Goal: Find specific page/section: Find specific page/section

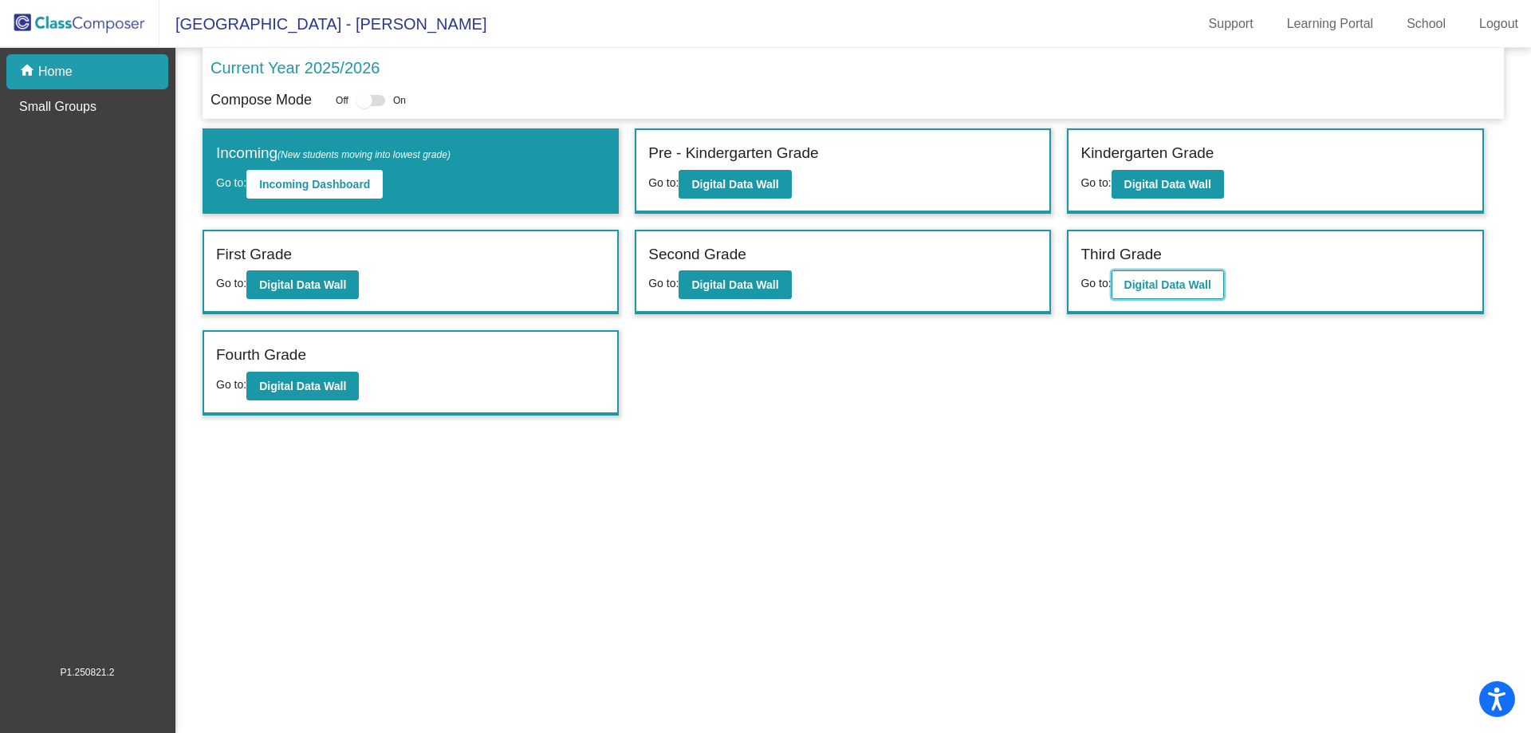
click at [1156, 291] on b "Digital Data Wall" at bounding box center [1168, 284] width 87 height 13
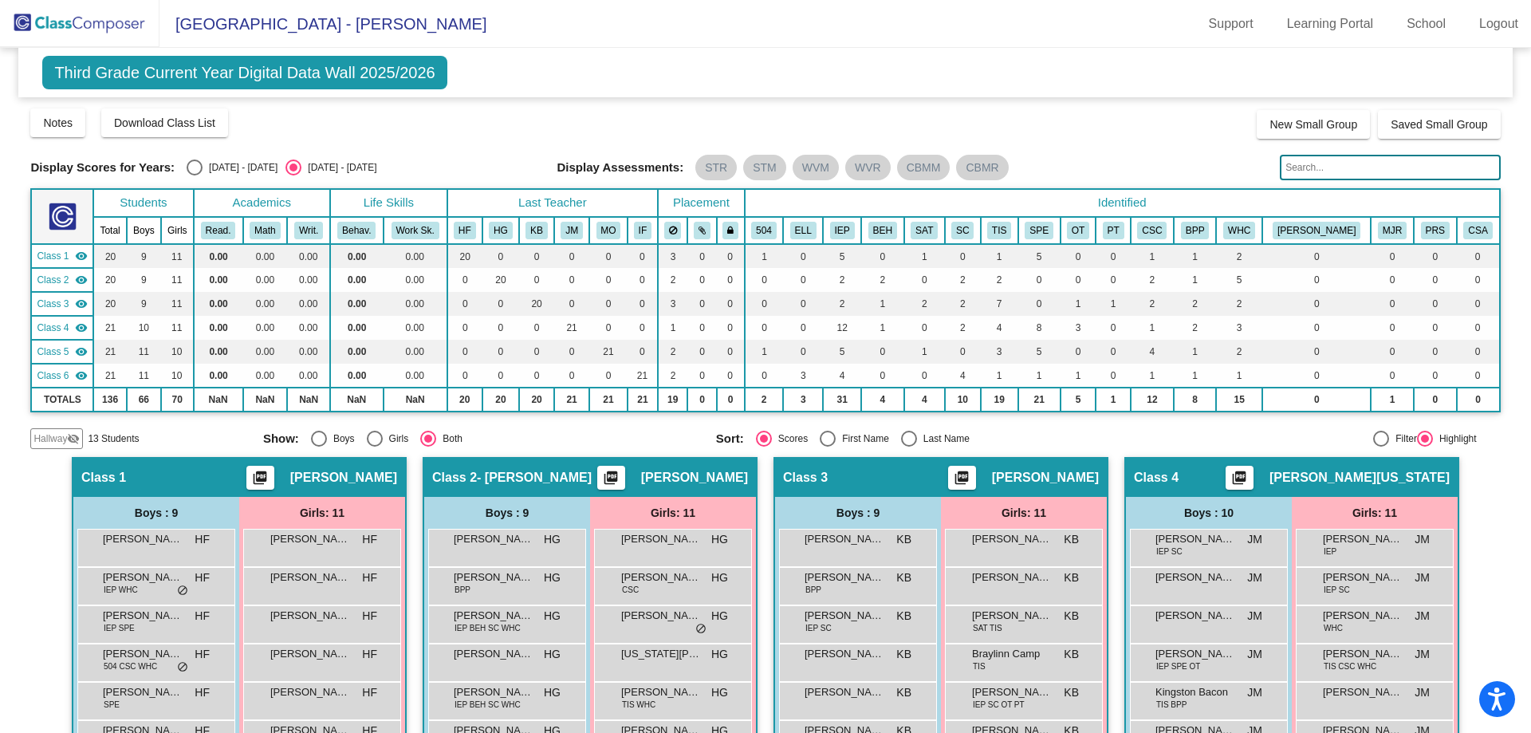
click at [1308, 177] on input "text" at bounding box center [1390, 168] width 220 height 26
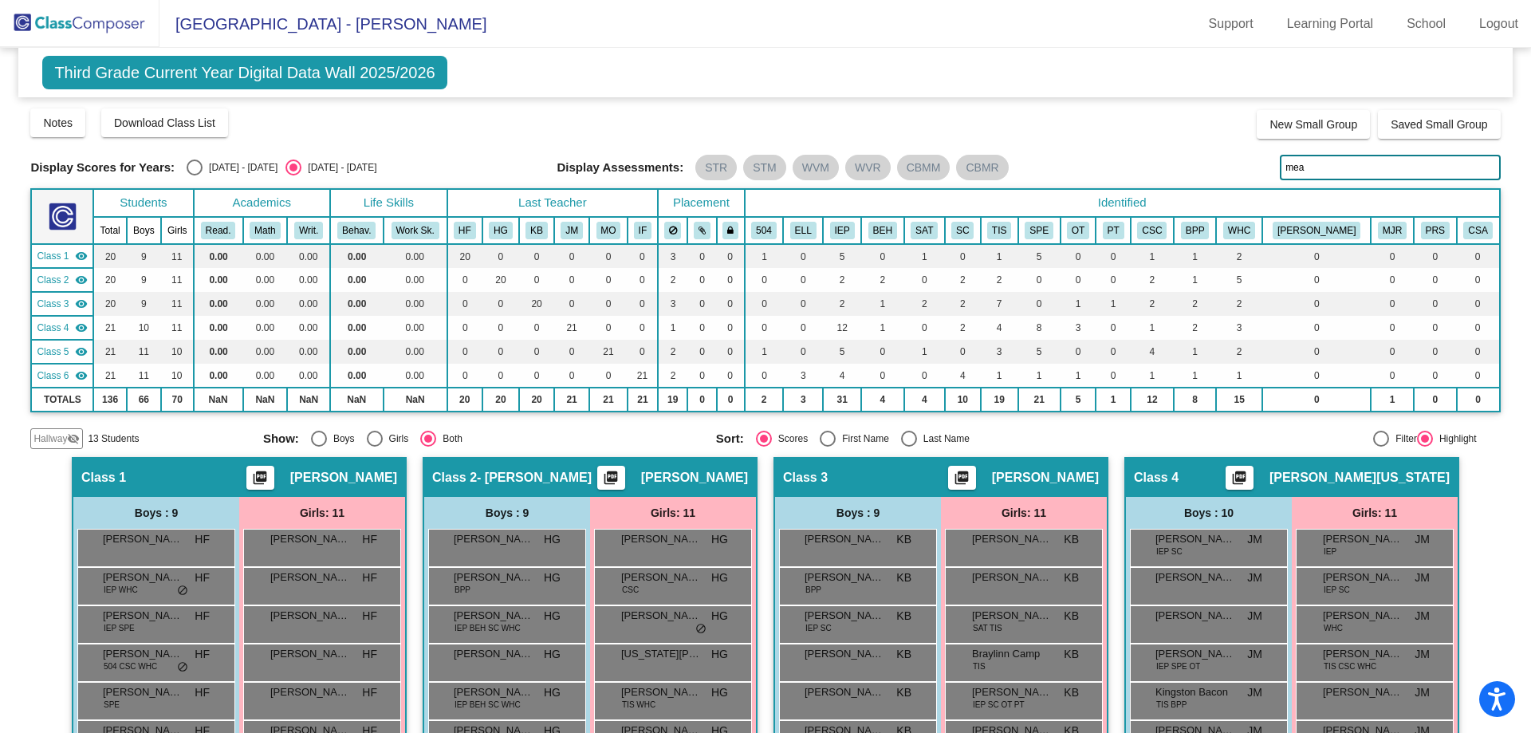
type input "[PERSON_NAME]"
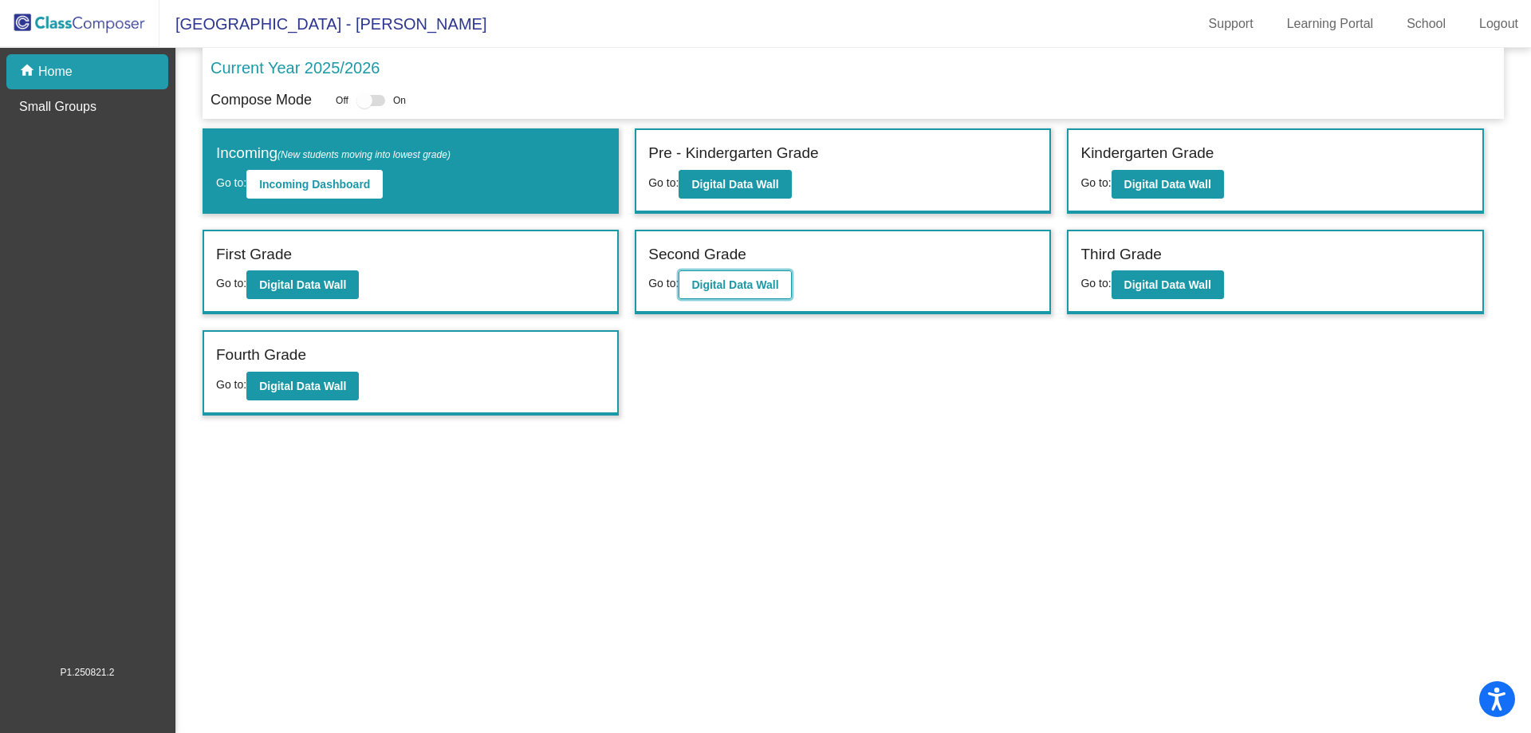
click at [695, 270] on button "Digital Data Wall" at bounding box center [735, 284] width 112 height 29
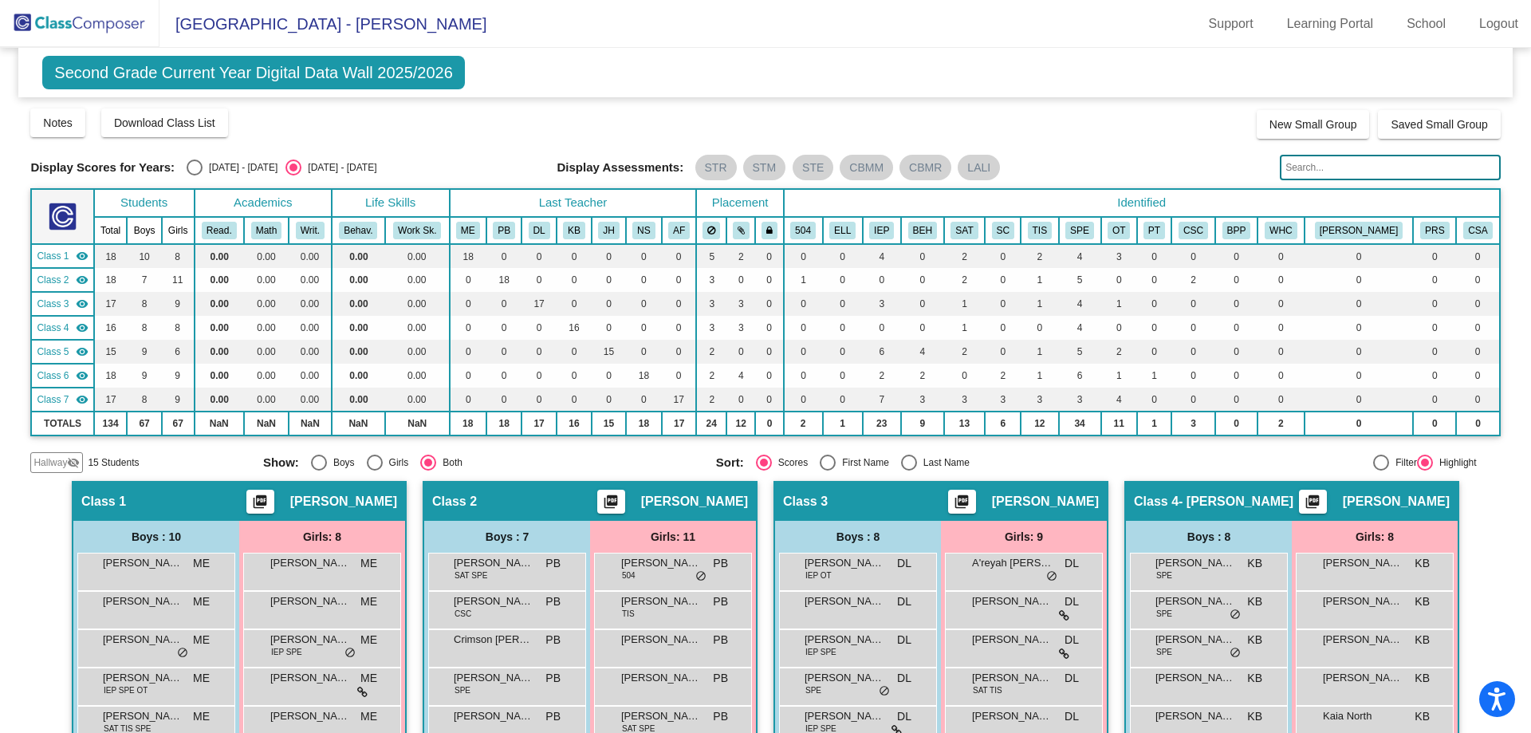
click at [1358, 170] on input "text" at bounding box center [1390, 168] width 220 height 26
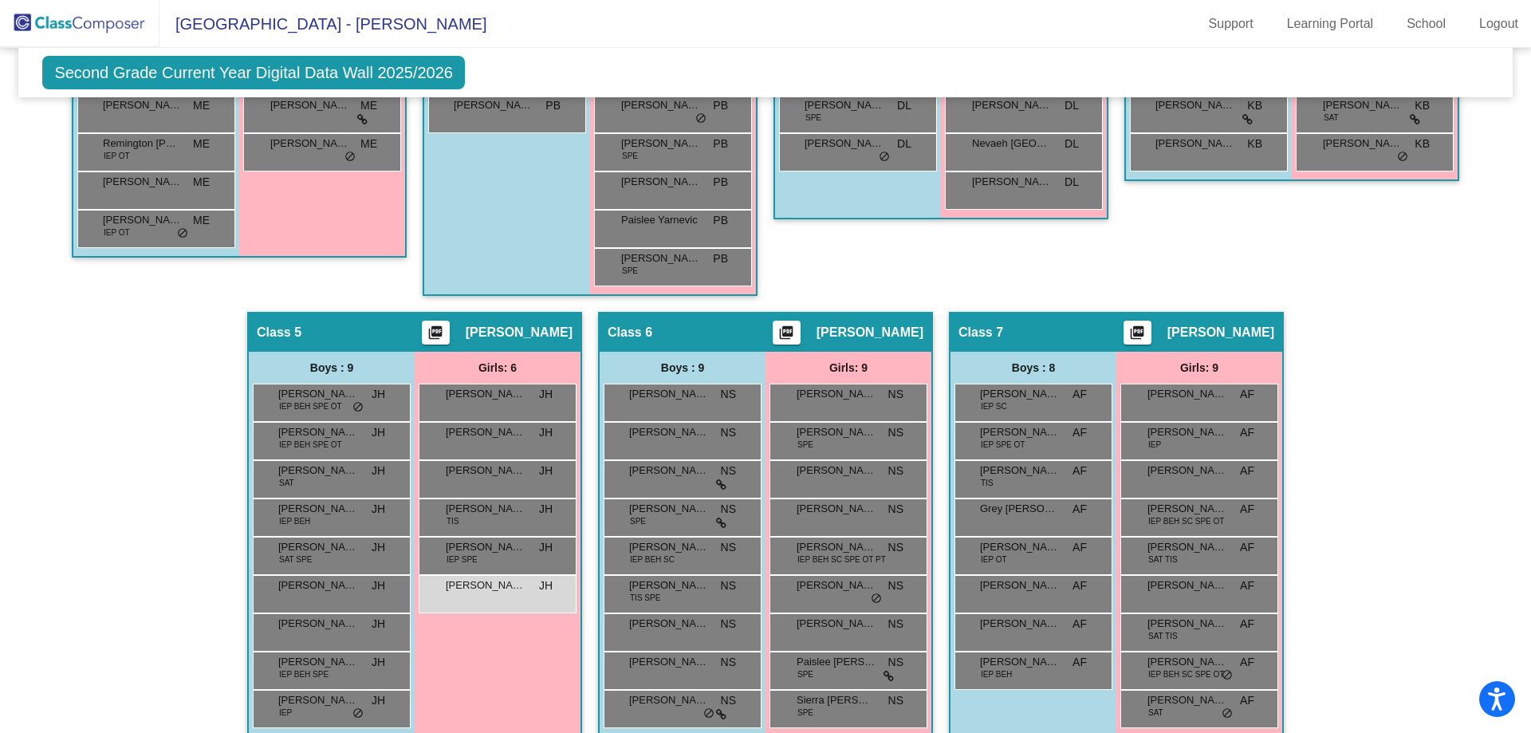
scroll to position [708, 0]
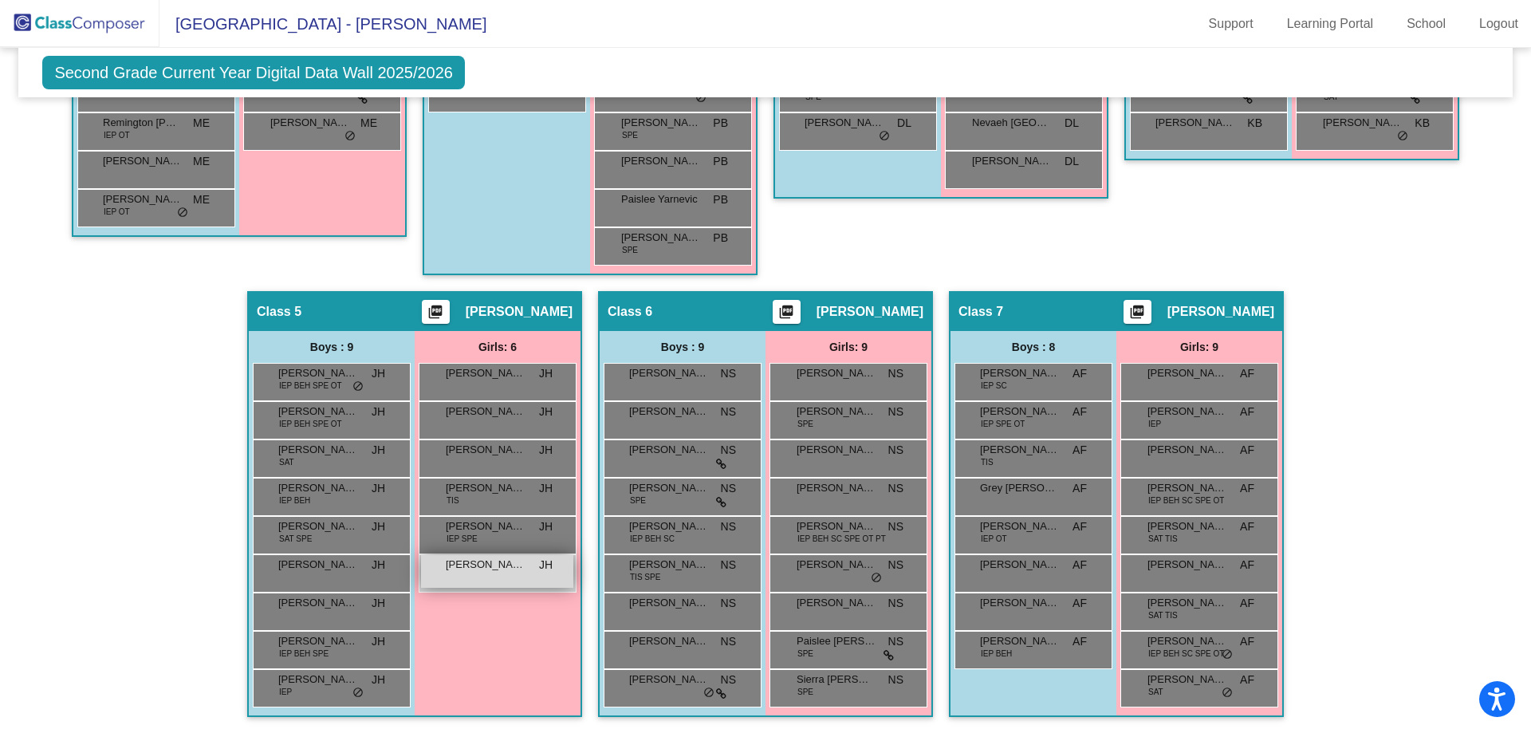
type input "[PERSON_NAME]"
click at [471, 578] on div "[PERSON_NAME] [PERSON_NAME] lock do_not_disturb_alt" at bounding box center [497, 571] width 152 height 33
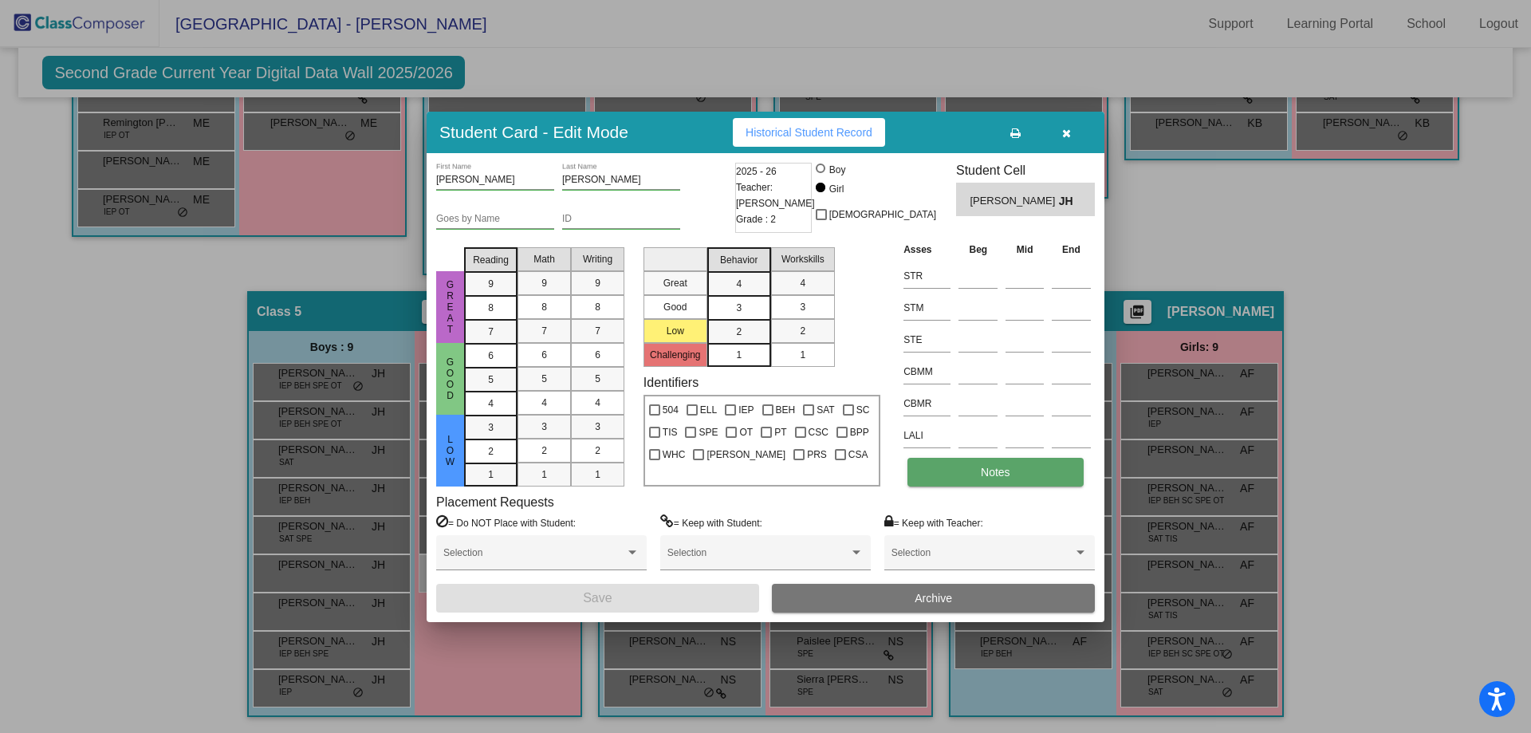
click at [1010, 466] on span "Notes" at bounding box center [996, 472] width 30 height 13
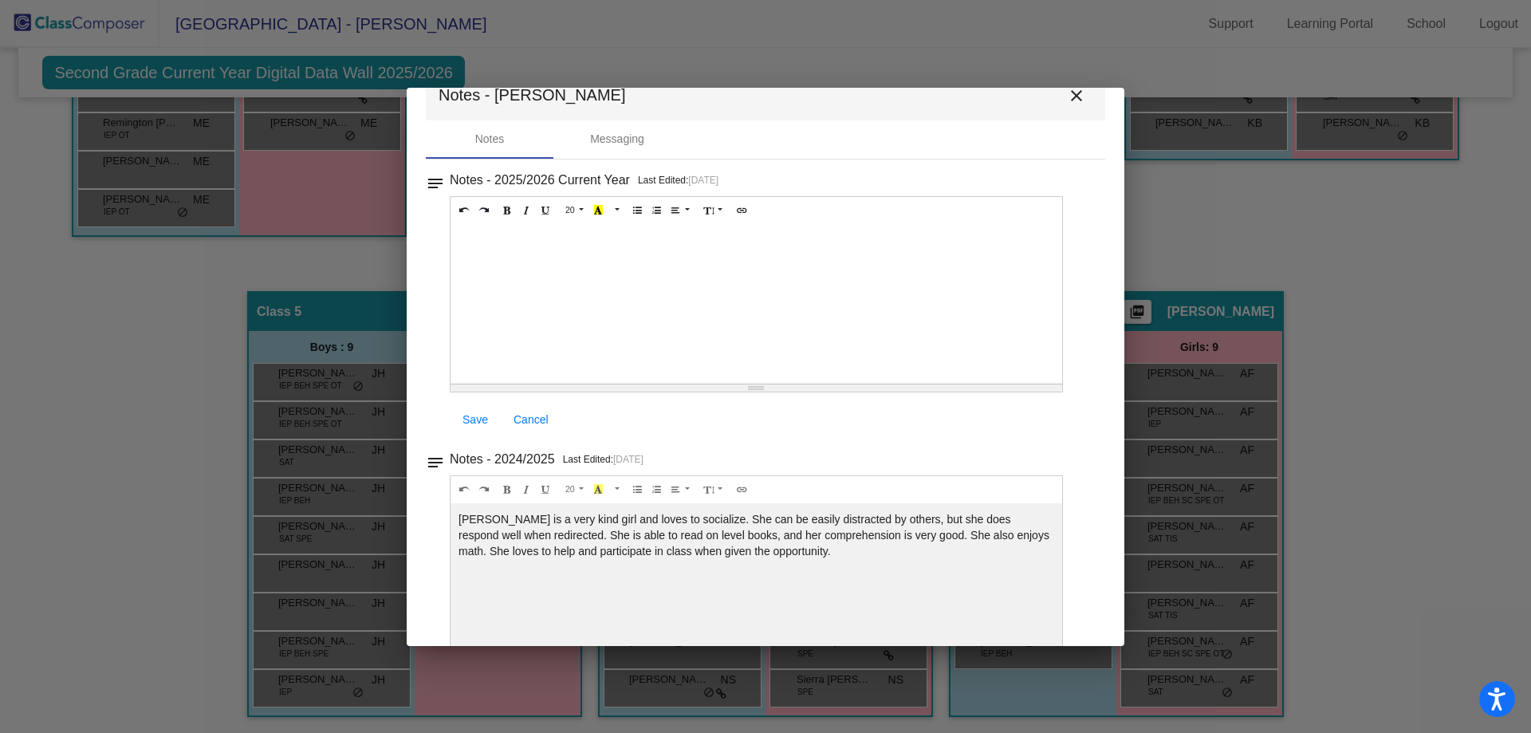
scroll to position [0, 0]
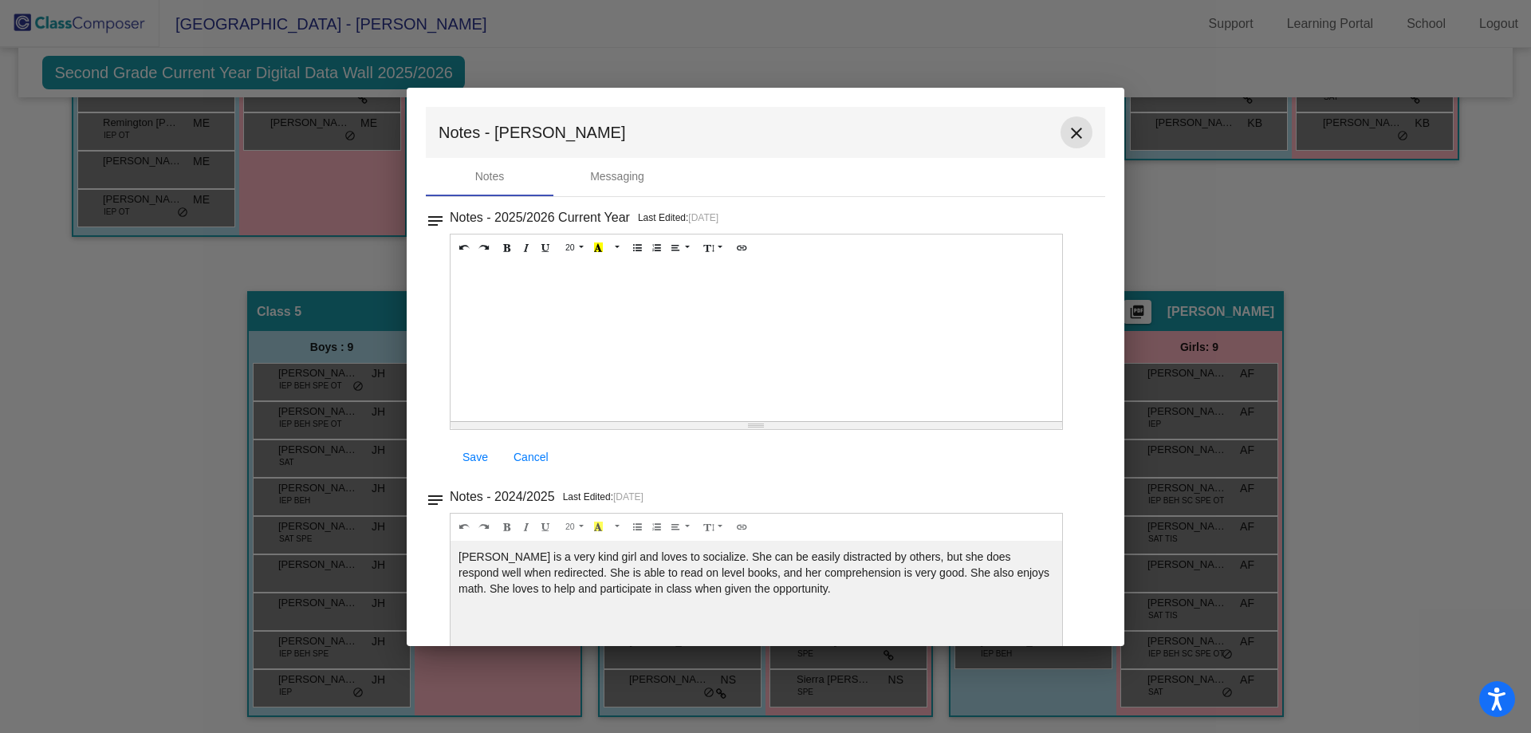
click at [1068, 135] on mat-icon "close" at bounding box center [1076, 133] width 19 height 19
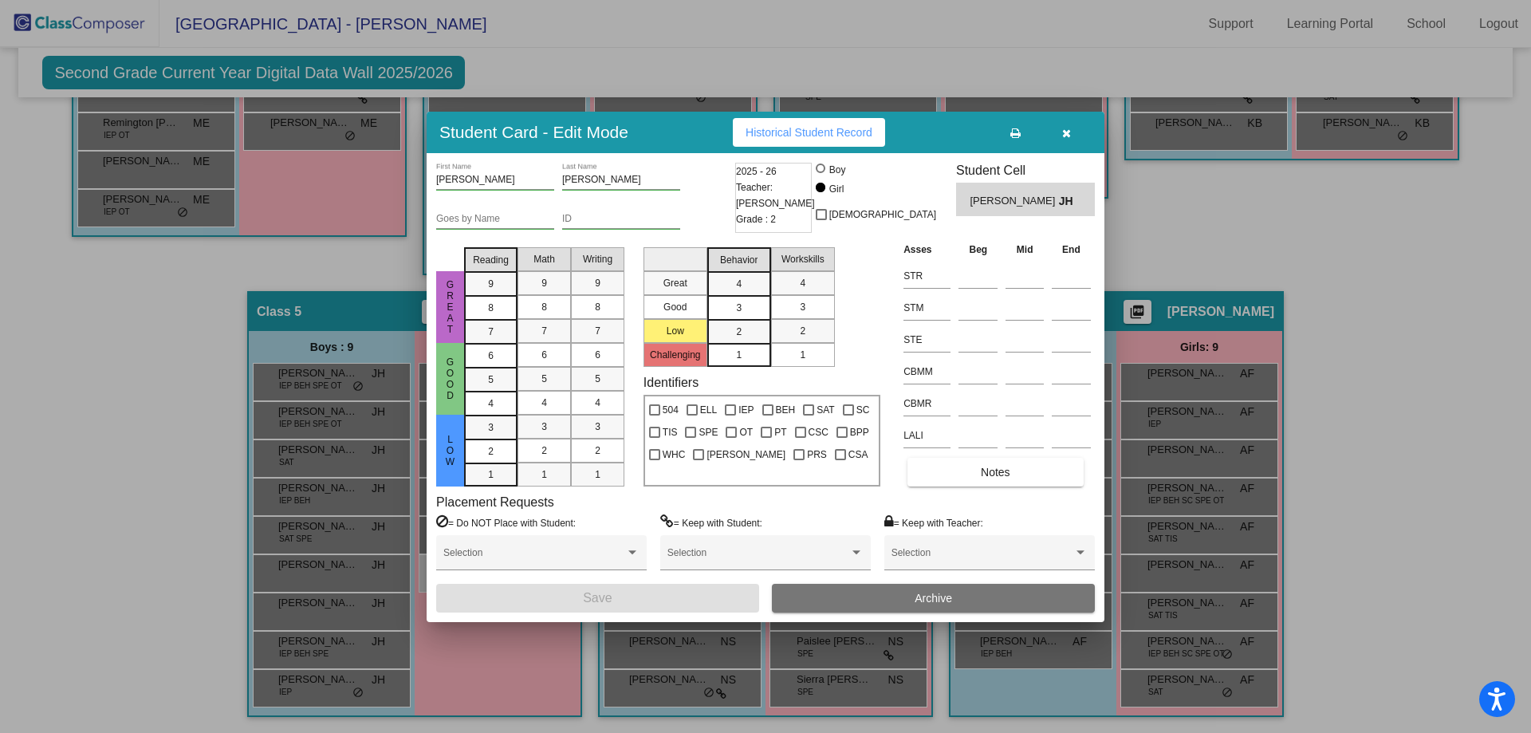
click at [1056, 134] on button "button" at bounding box center [1066, 132] width 51 height 29
